Goal: Task Accomplishment & Management: Manage account settings

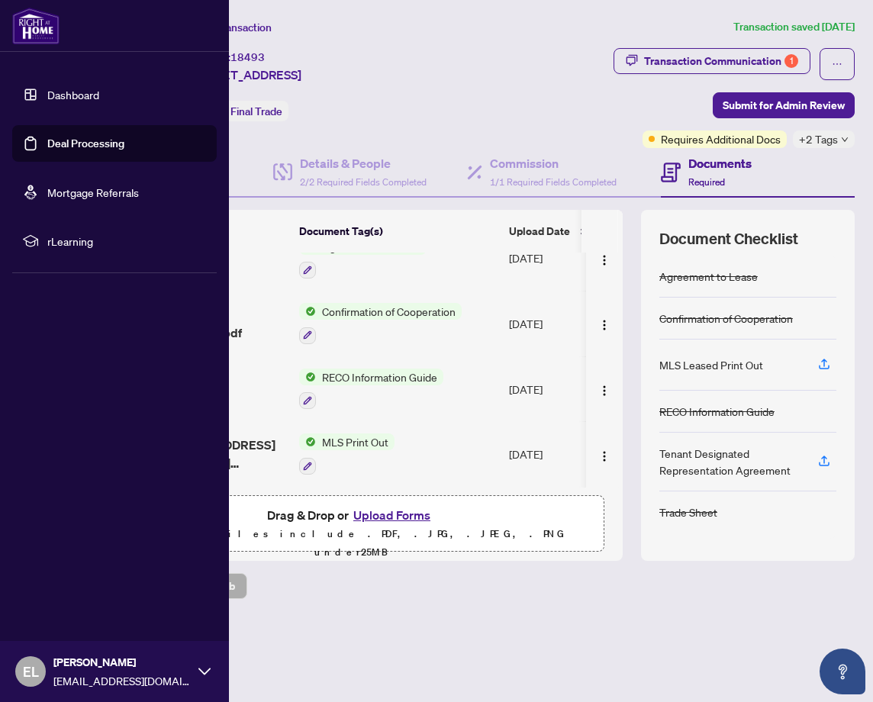
click at [67, 92] on link "Dashboard" at bounding box center [73, 95] width 52 height 14
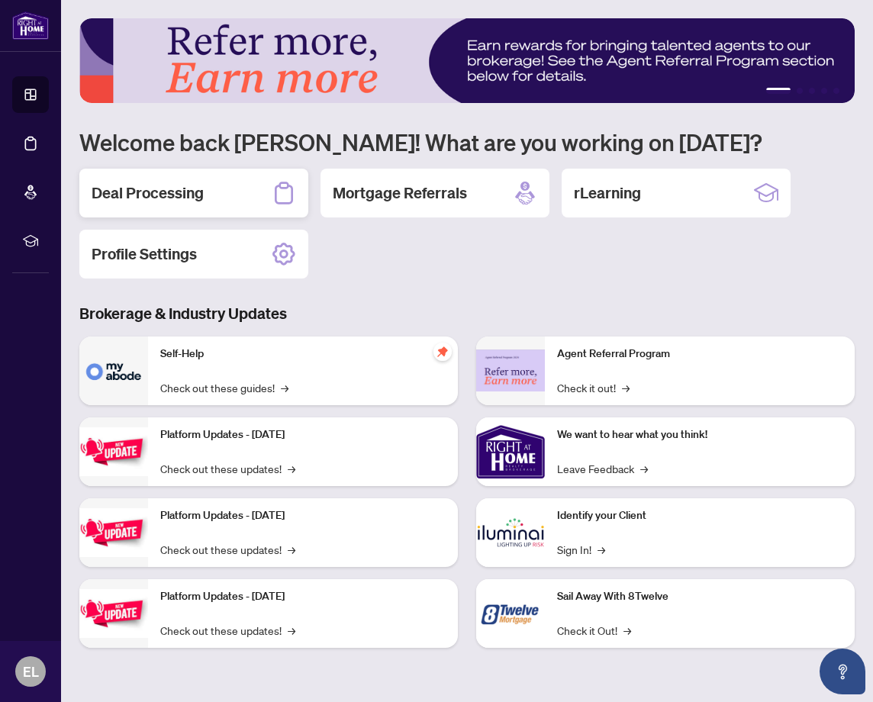
click at [141, 199] on h2 "Deal Processing" at bounding box center [148, 192] width 112 height 21
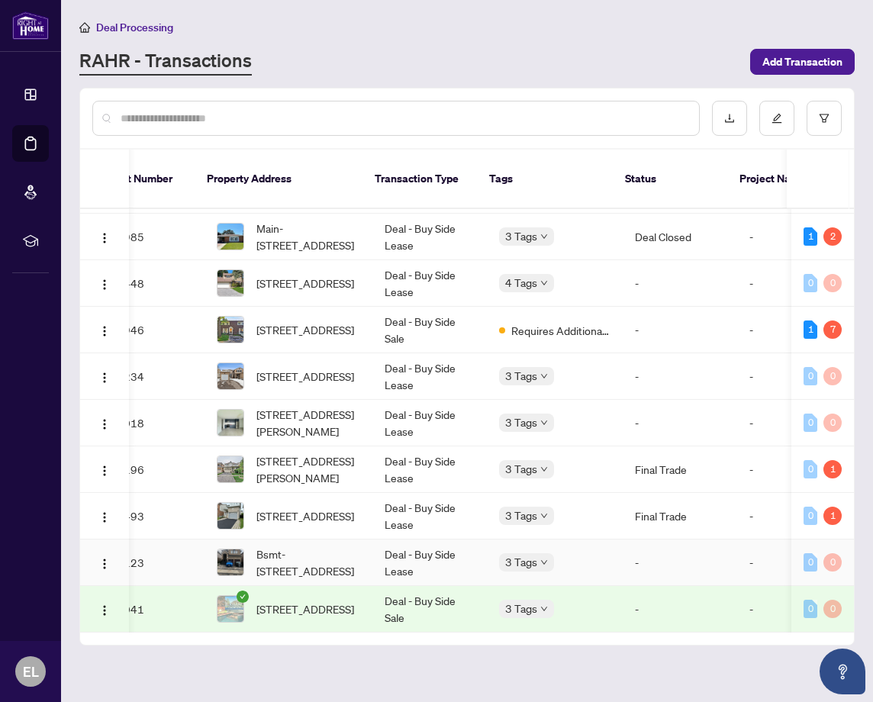
scroll to position [207, 41]
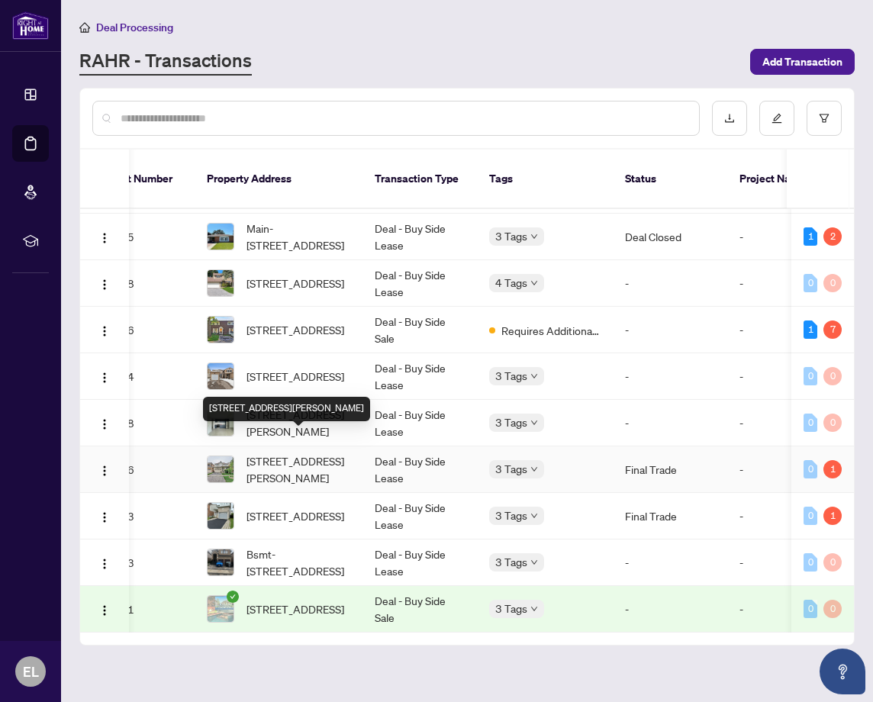
click at [299, 453] on span "[STREET_ADDRESS][PERSON_NAME]" at bounding box center [299, 470] width 104 height 34
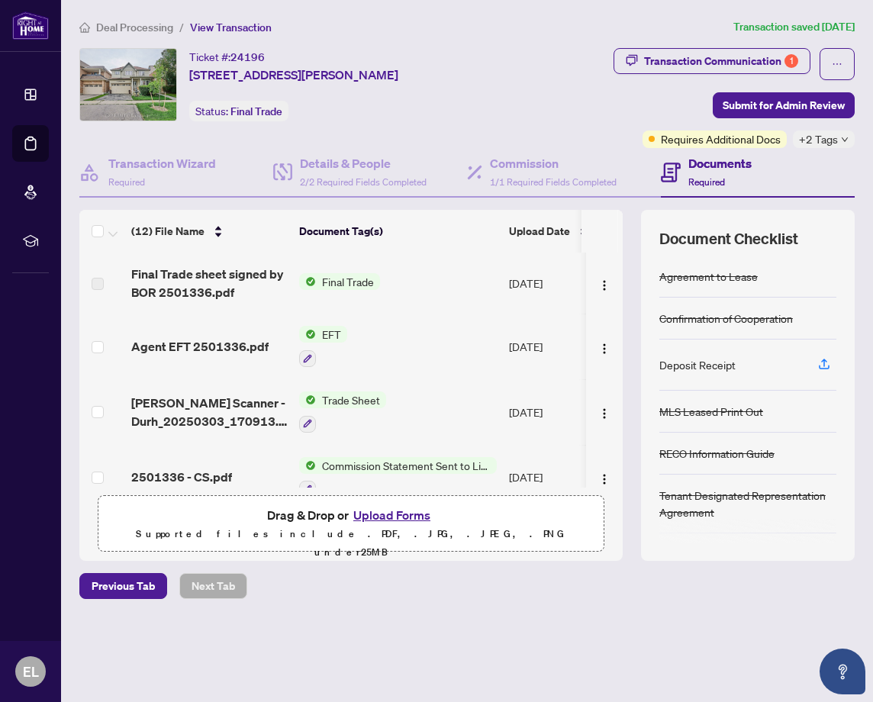
click at [365, 397] on span "Trade Sheet" at bounding box center [351, 400] width 70 height 17
click at [308, 477] on span "Trade Sheet" at bounding box center [310, 474] width 70 height 17
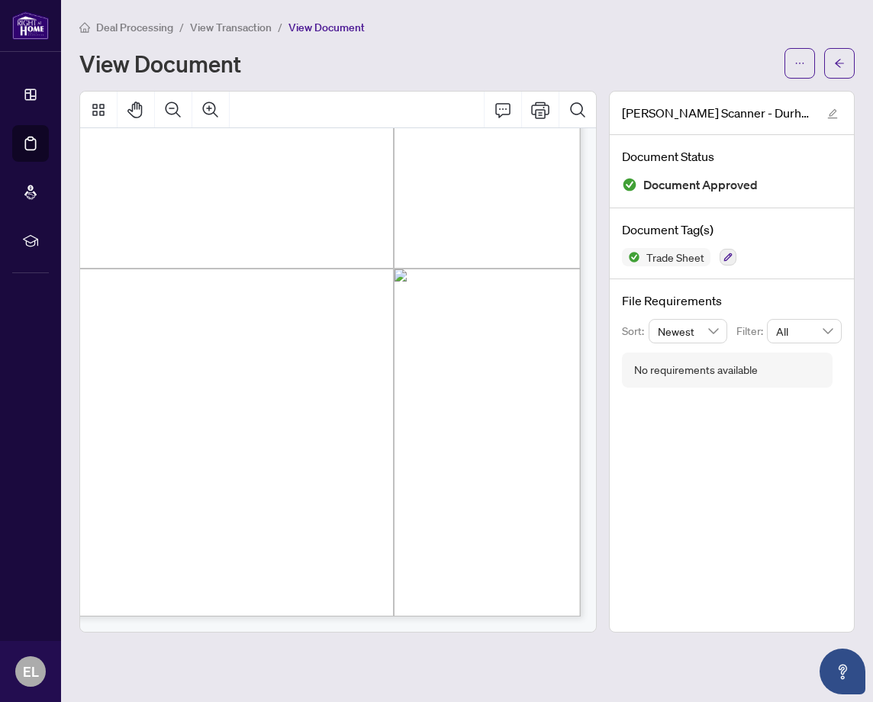
scroll to position [38, 63]
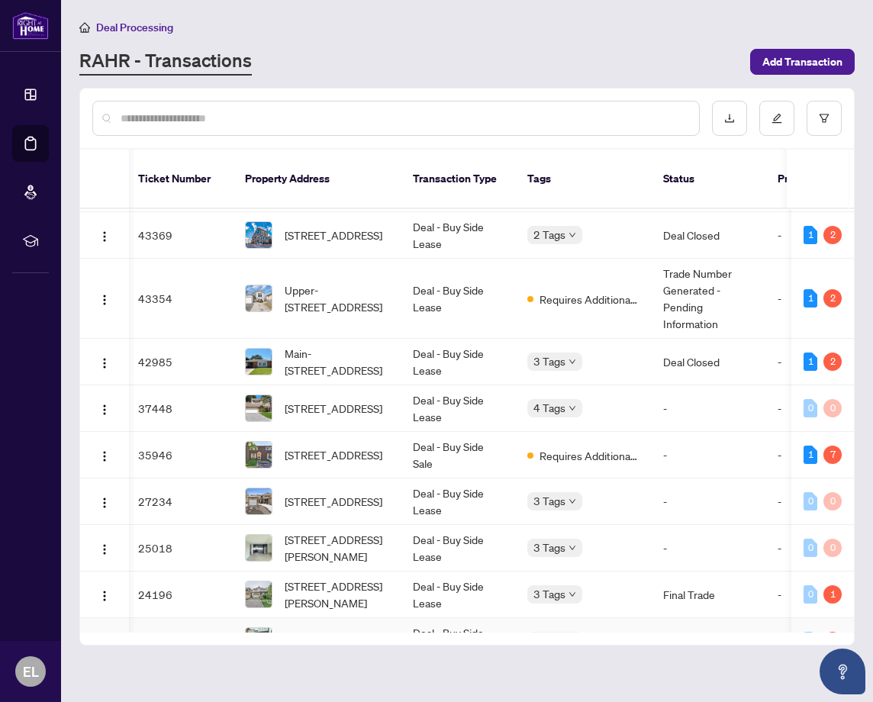
scroll to position [76, 3]
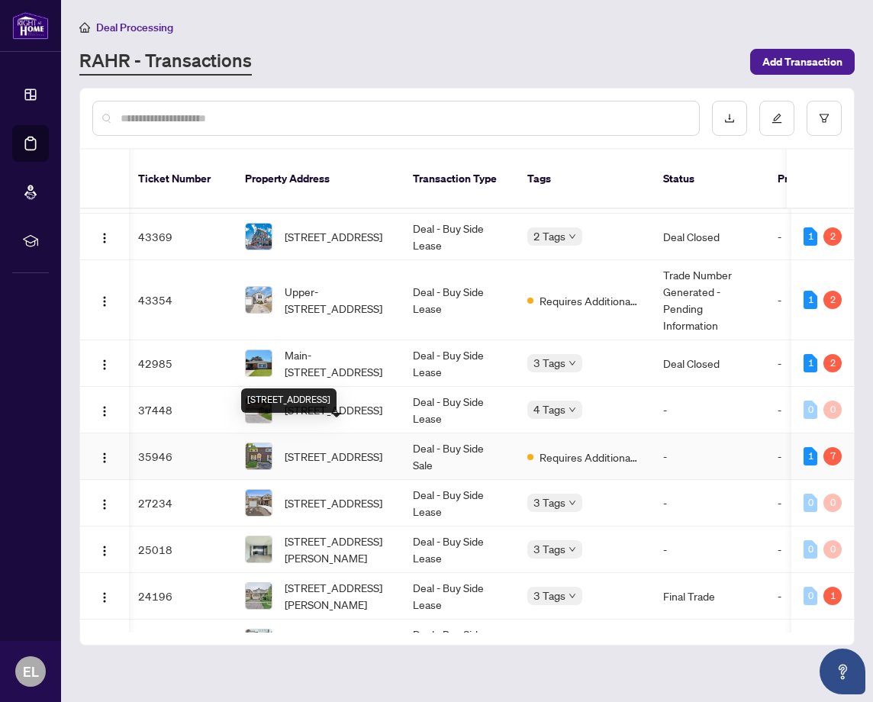
click at [338, 448] on span "[STREET_ADDRESS]" at bounding box center [334, 456] width 98 height 17
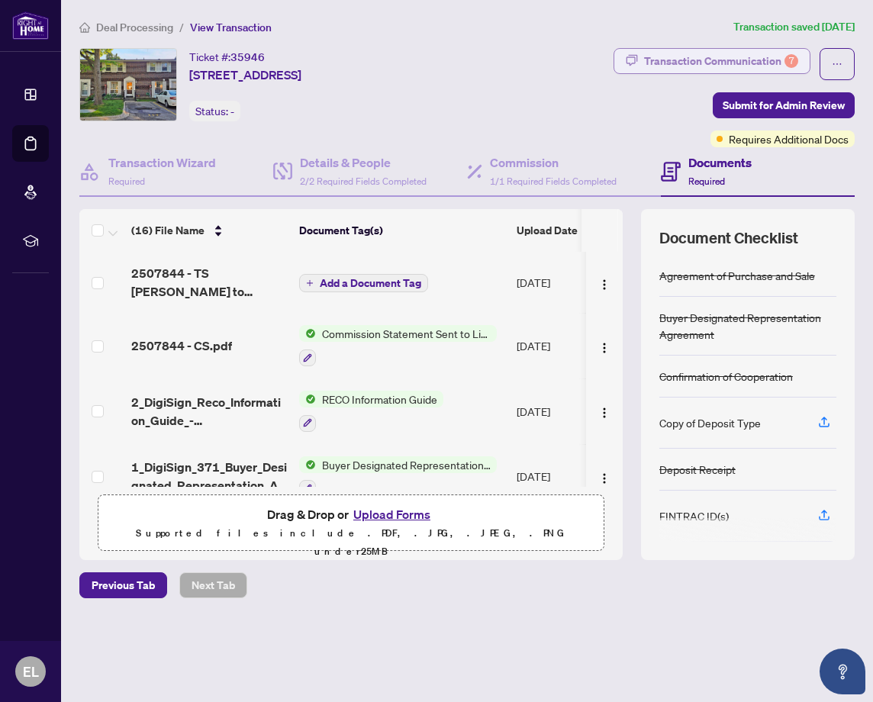
click at [757, 63] on div "Transaction Communication 7" at bounding box center [721, 61] width 154 height 24
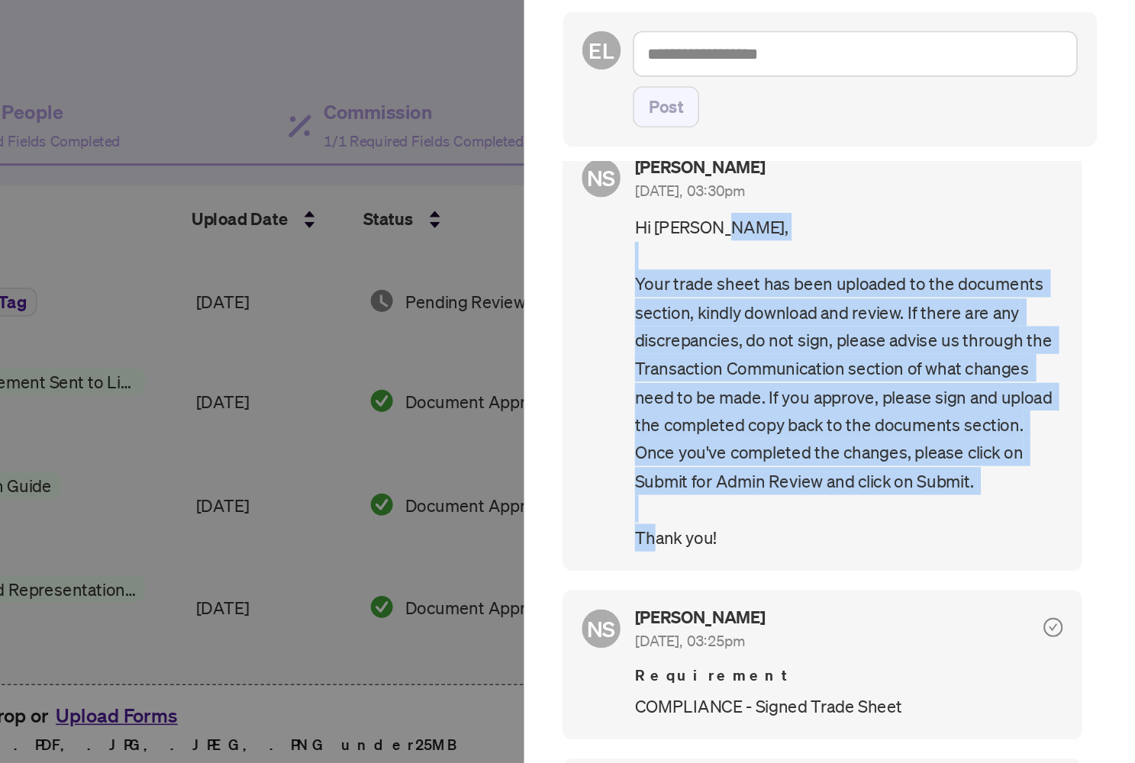
drag, startPoint x: 460, startPoint y: 337, endPoint x: 396, endPoint y: 183, distance: 166.7
click at [773, 183] on div "NS [PERSON_NAME] [DATE], 03:30pm Hi [PERSON_NAME], Your trade sheet has been up…" at bounding box center [937, 316] width 329 height 273
copy span "Your trade sheet has been uploaded to the documents section, kindly download an…"
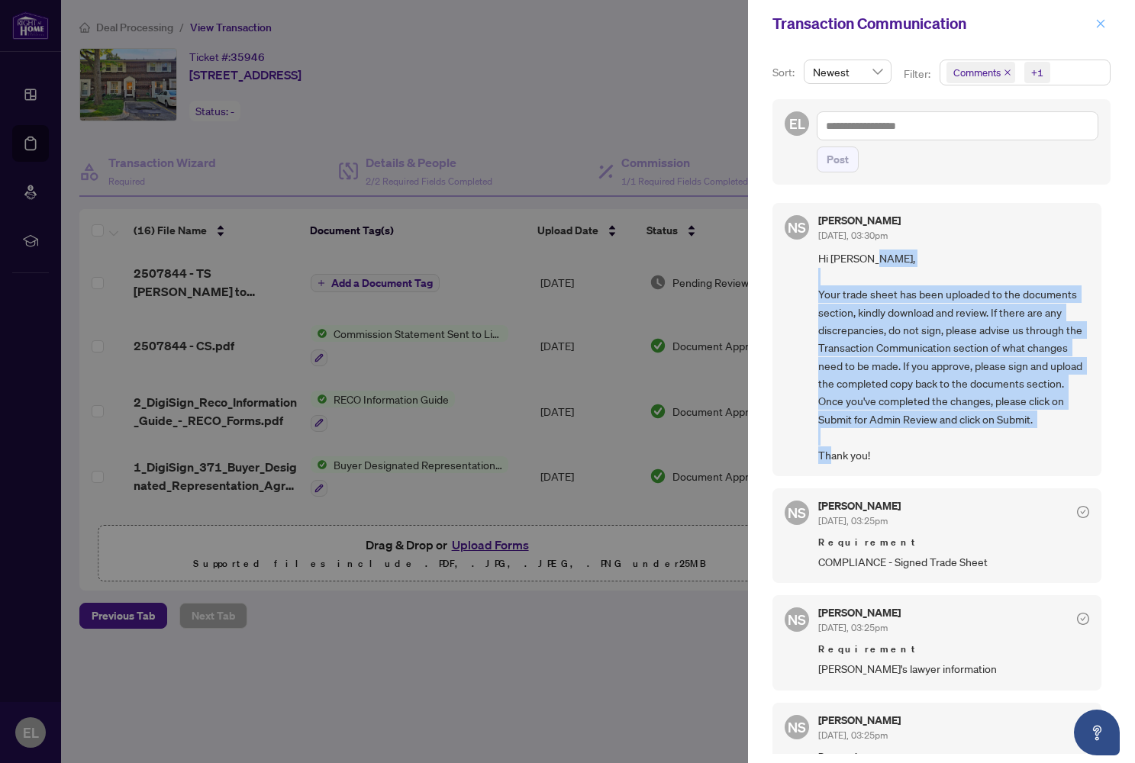
click at [873, 19] on icon "close" at bounding box center [1101, 23] width 11 height 11
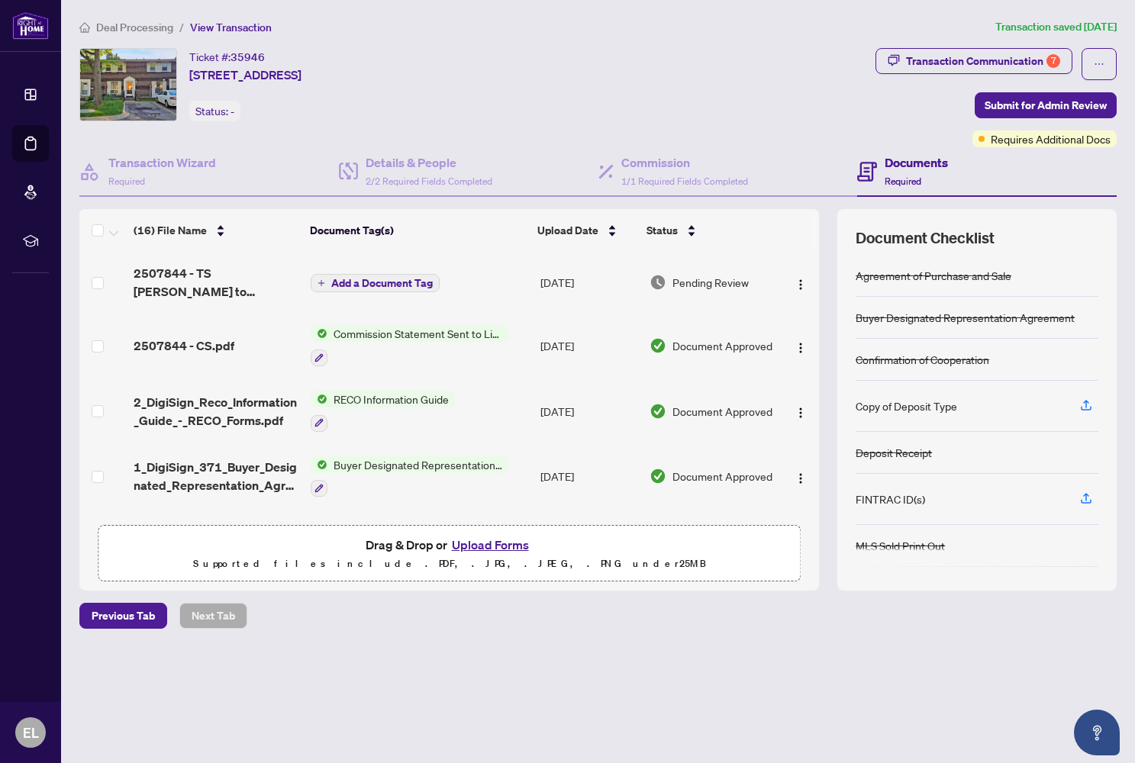
click at [775, 70] on div "Ticket #: 35946 [STREET_ADDRESS] Status: -" at bounding box center [474, 84] width 790 height 73
click at [873, 61] on icon "ellipsis" at bounding box center [1099, 64] width 11 height 11
click at [781, 69] on div "Ticket #: 35946 [STREET_ADDRESS] Status: -" at bounding box center [474, 84] width 790 height 73
click at [873, 63] on icon "ellipsis" at bounding box center [1099, 64] width 11 height 11
click at [776, 79] on div "Ticket #: 35946 [STREET_ADDRESS] Status: -" at bounding box center [474, 84] width 790 height 73
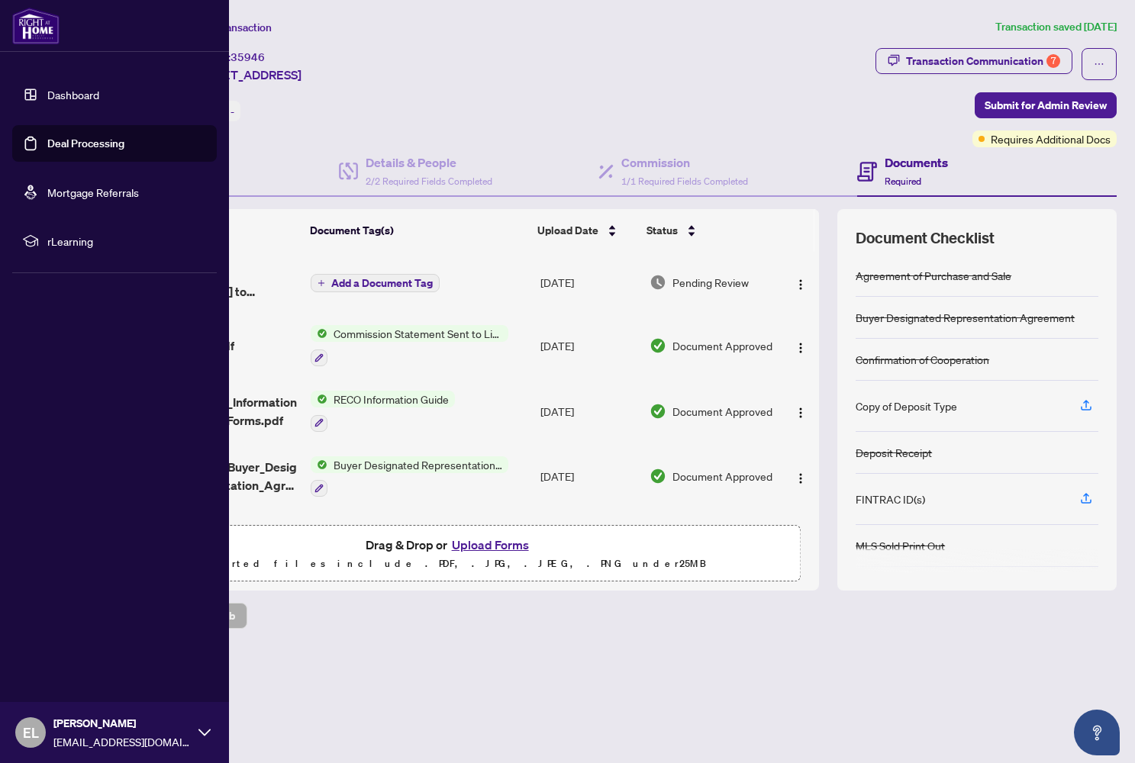
click at [66, 97] on link "Dashboard" at bounding box center [73, 95] width 52 height 14
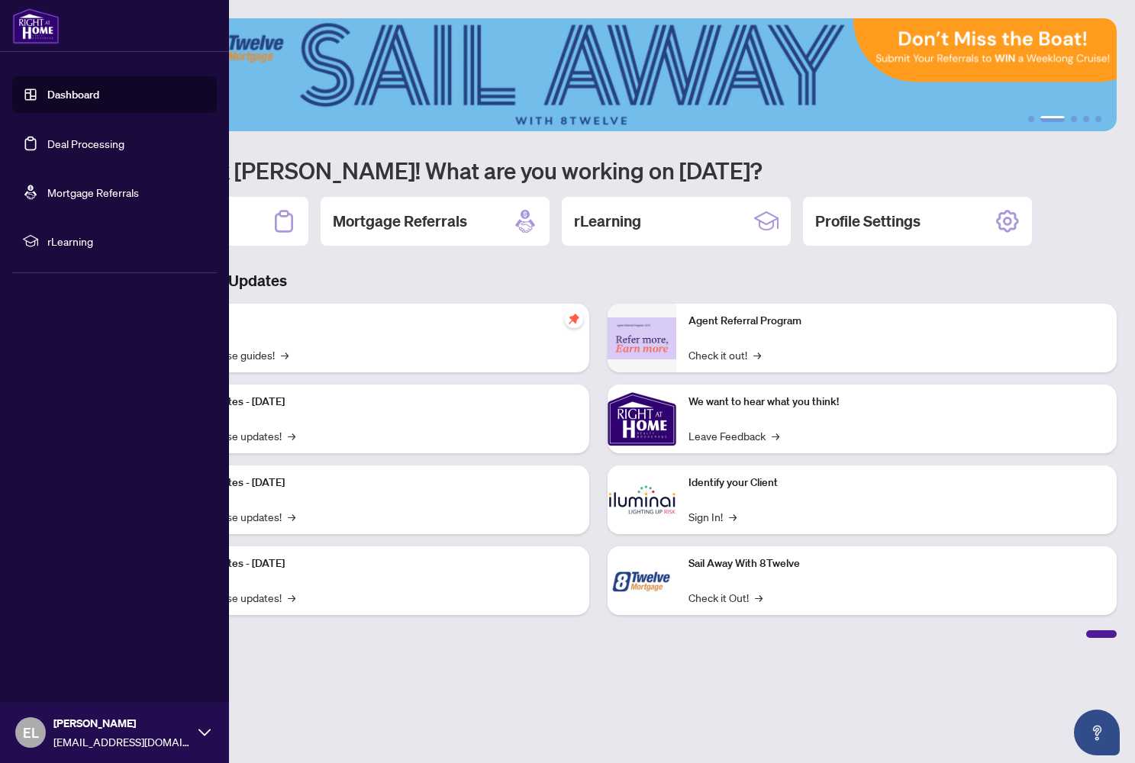
click at [73, 93] on link "Dashboard" at bounding box center [73, 95] width 52 height 14
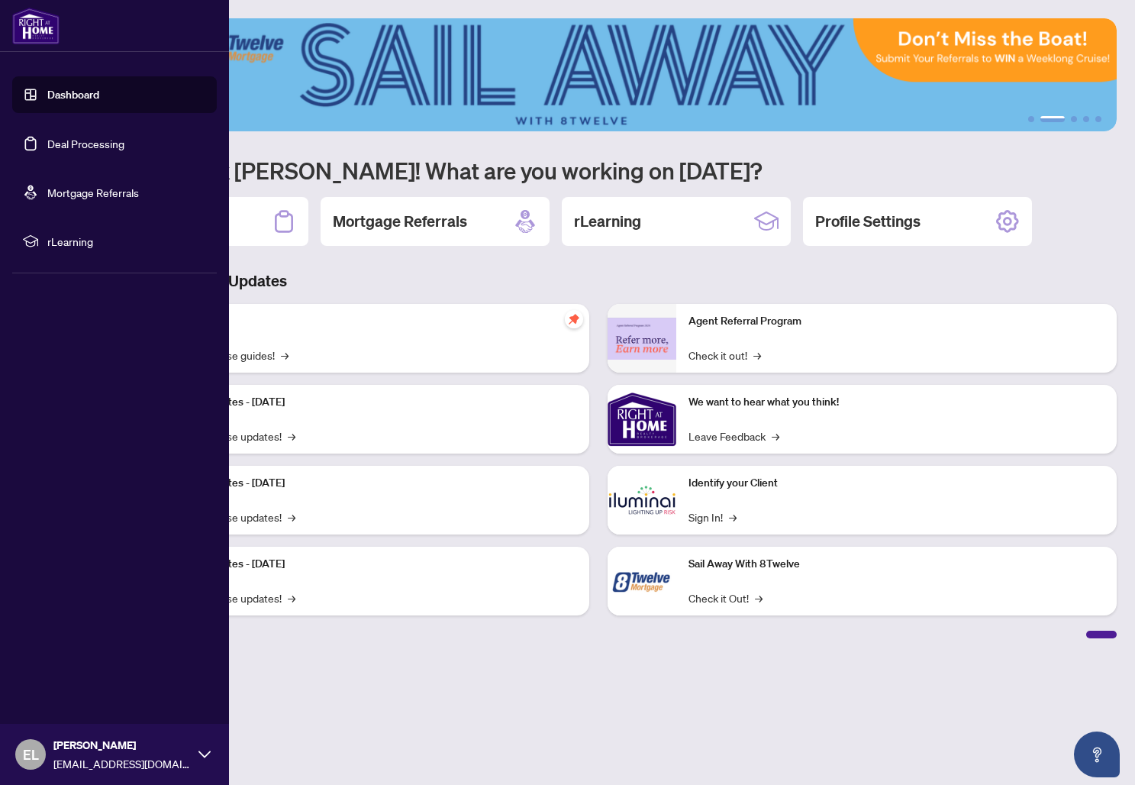
click at [209, 702] on icon at bounding box center [205, 754] width 12 height 12
click at [71, 663] on span "Logout" at bounding box center [61, 663] width 34 height 24
